Goal: Task Accomplishment & Management: Use online tool/utility

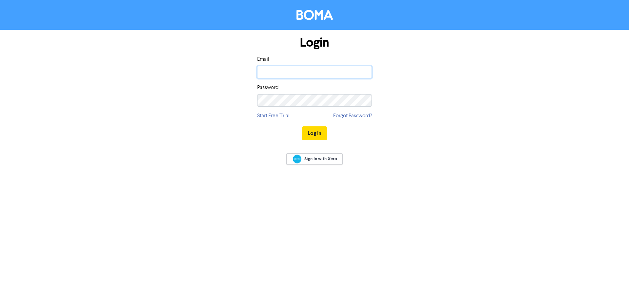
click at [305, 72] on input "email" at bounding box center [314, 72] width 115 height 12
type input "[PERSON_NAME][EMAIL_ADDRESS][DOMAIN_NAME]"
click at [302, 126] on button "Log In" at bounding box center [314, 133] width 25 height 14
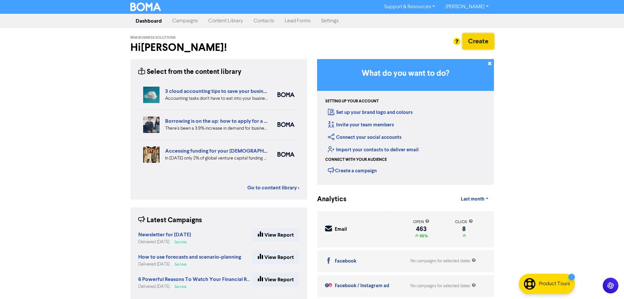
click at [476, 46] on button "Create" at bounding box center [478, 41] width 31 height 16
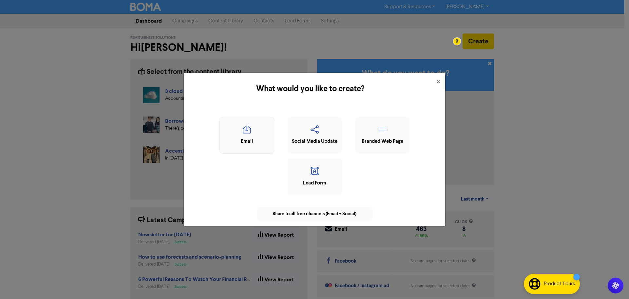
click at [242, 132] on icon "button" at bounding box center [247, 131] width 48 height 12
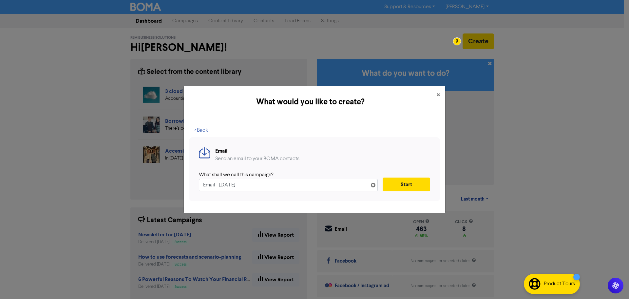
click at [268, 186] on input "Email - [DATE]" at bounding box center [288, 185] width 179 height 12
drag, startPoint x: 266, startPoint y: 187, endPoint x: 184, endPoint y: 184, distance: 82.7
click at [184, 184] on div "What would you like to create? × < Back Email Send an email to your BOMA contac…" at bounding box center [315, 150] width 262 height 128
paste input "Business Directory in FOA"
type input "Business Directory in FOA"
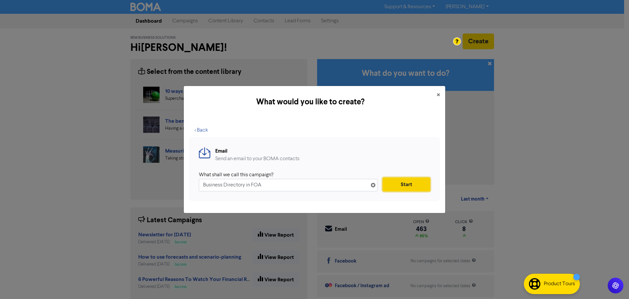
click at [403, 181] on button "Start" at bounding box center [407, 184] width 48 height 14
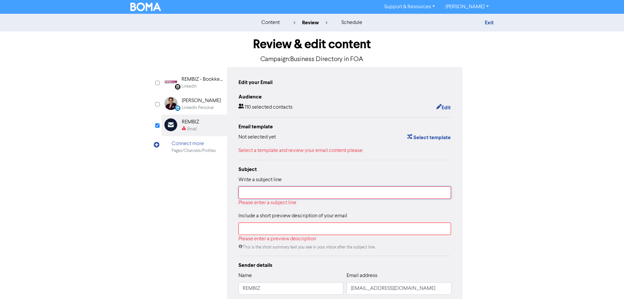
click at [264, 192] on input "text" at bounding box center [345, 192] width 213 height 12
click at [286, 196] on input "text" at bounding box center [345, 192] width 213 height 12
paste input "Business Directory in FOA"
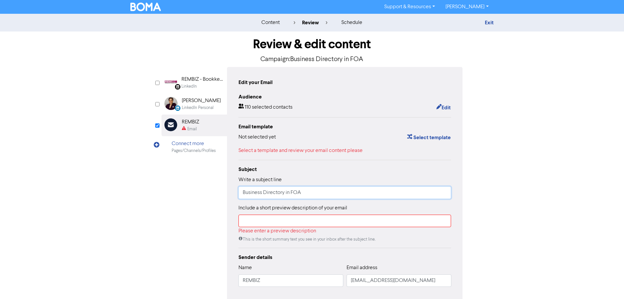
type input "Business Directory in FOA"
click at [294, 221] on input "text" at bounding box center [345, 220] width 213 height 12
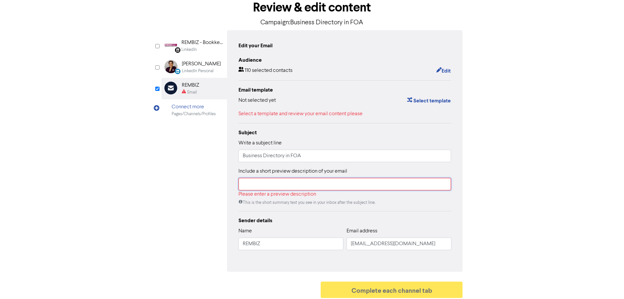
scroll to position [40, 0]
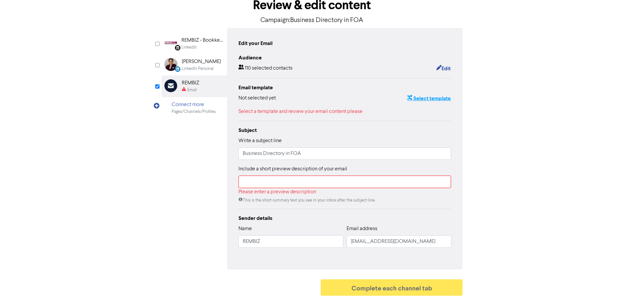
click at [427, 96] on button "Select template" at bounding box center [429, 98] width 44 height 9
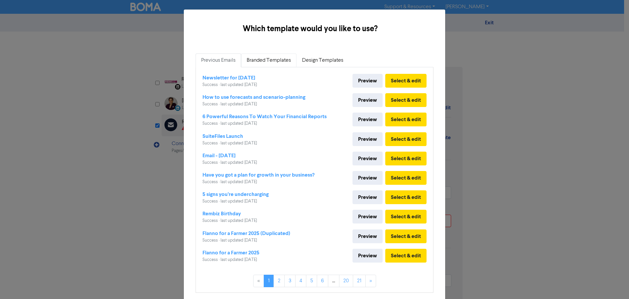
click at [277, 62] on link "Branded Templates" at bounding box center [268, 60] width 55 height 14
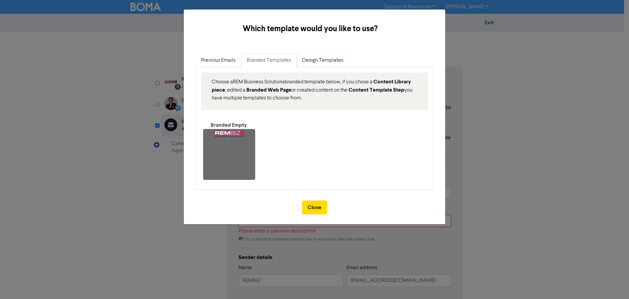
click at [322, 63] on link "Design Templates" at bounding box center [323, 60] width 52 height 14
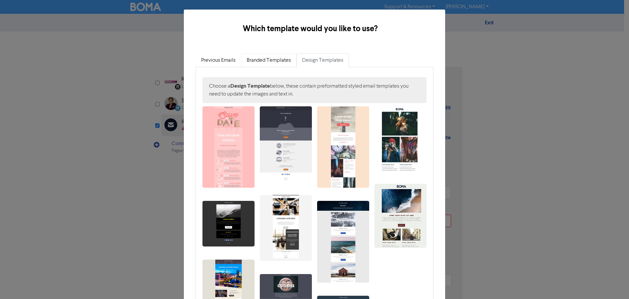
click at [261, 65] on link "Branded Templates" at bounding box center [268, 60] width 55 height 14
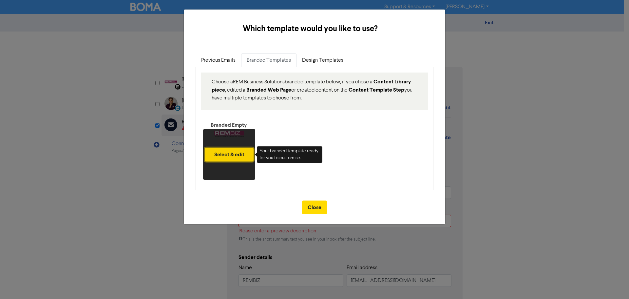
click at [235, 151] on button "Select & edit" at bounding box center [229, 155] width 49 height 14
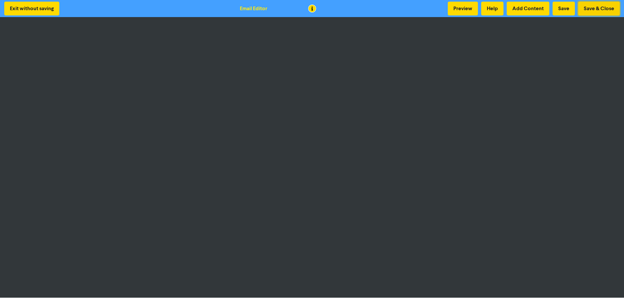
click at [616, 7] on button "Save & Close" at bounding box center [600, 9] width 42 height 14
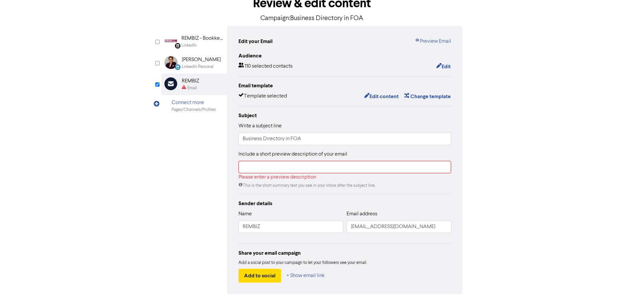
scroll to position [66, 0]
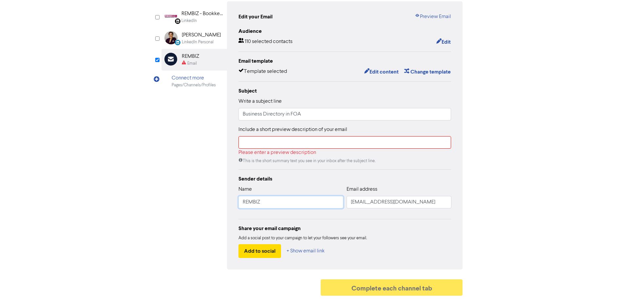
click at [335, 198] on input "REMBIZ" at bounding box center [291, 202] width 105 height 12
click at [282, 145] on input "text" at bounding box center [345, 142] width 213 height 12
click at [417, 216] on div "Sender details Name REMBIZ Email address [EMAIL_ADDRESS][DOMAIN_NAME] Share you…" at bounding box center [345, 216] width 213 height 83
click at [345, 215] on div "Sender details Name REMBIZ Email address [EMAIL_ADDRESS][DOMAIN_NAME] Share you…" at bounding box center [345, 216] width 213 height 83
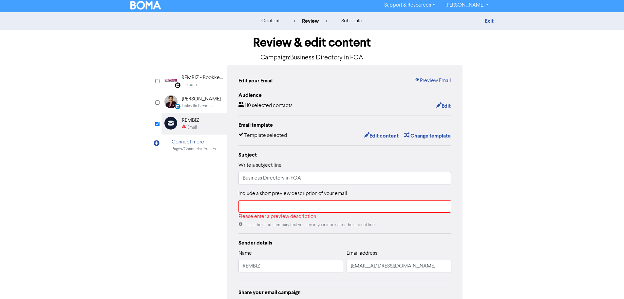
scroll to position [0, 0]
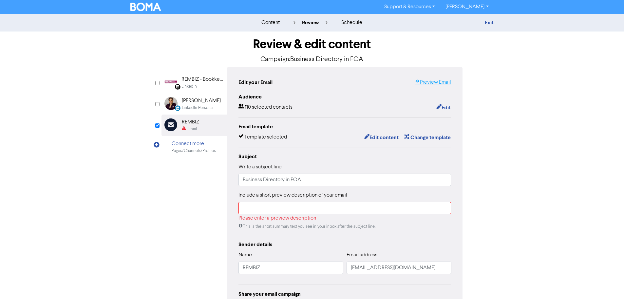
click at [439, 80] on link "Preview Email" at bounding box center [433, 82] width 36 height 8
